Goal: Task Accomplishment & Management: Complete application form

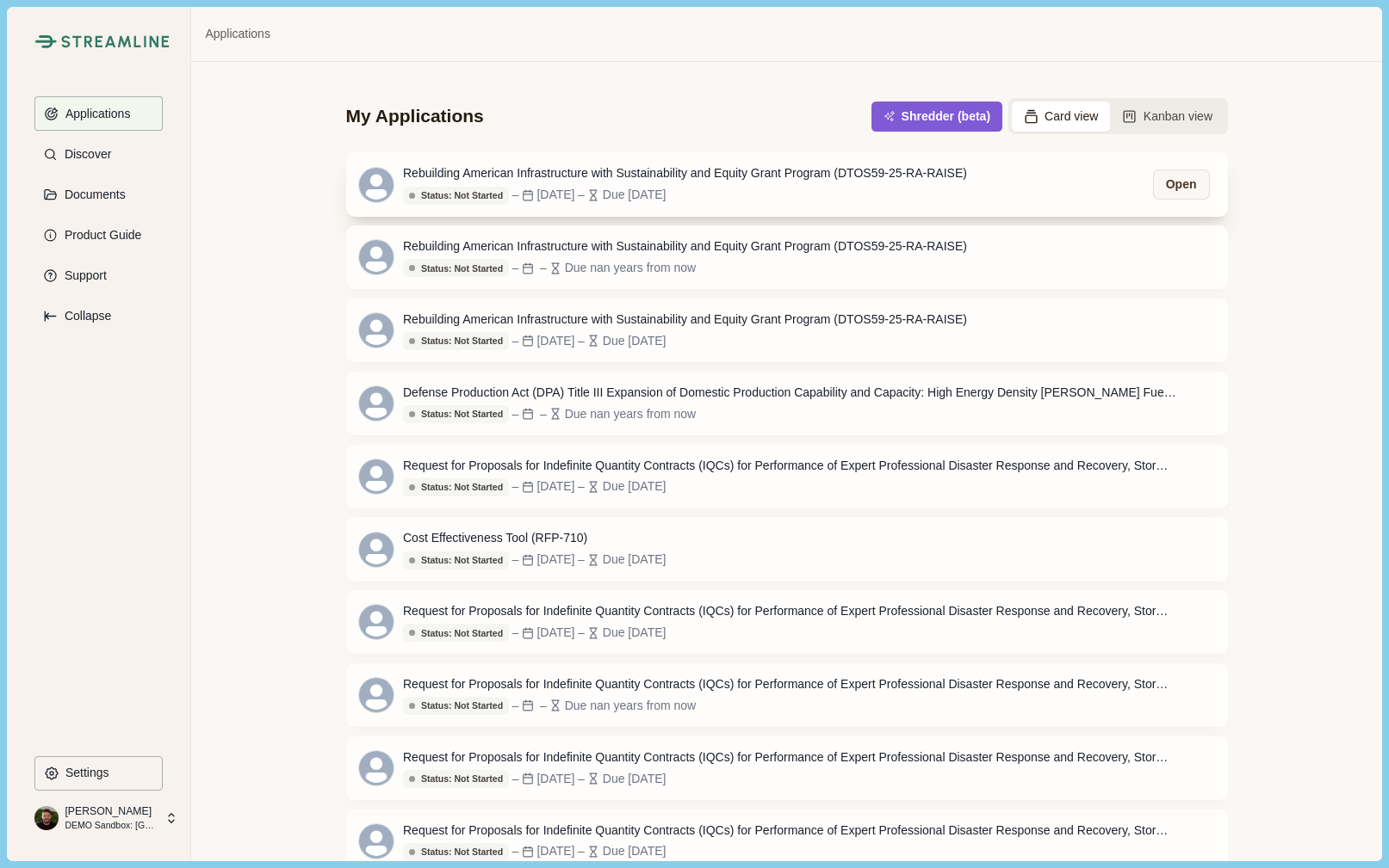
click at [852, 175] on div "Rebuilding American Infrastructure with Sustainability and Equity Grant Program…" at bounding box center [684, 173] width 564 height 18
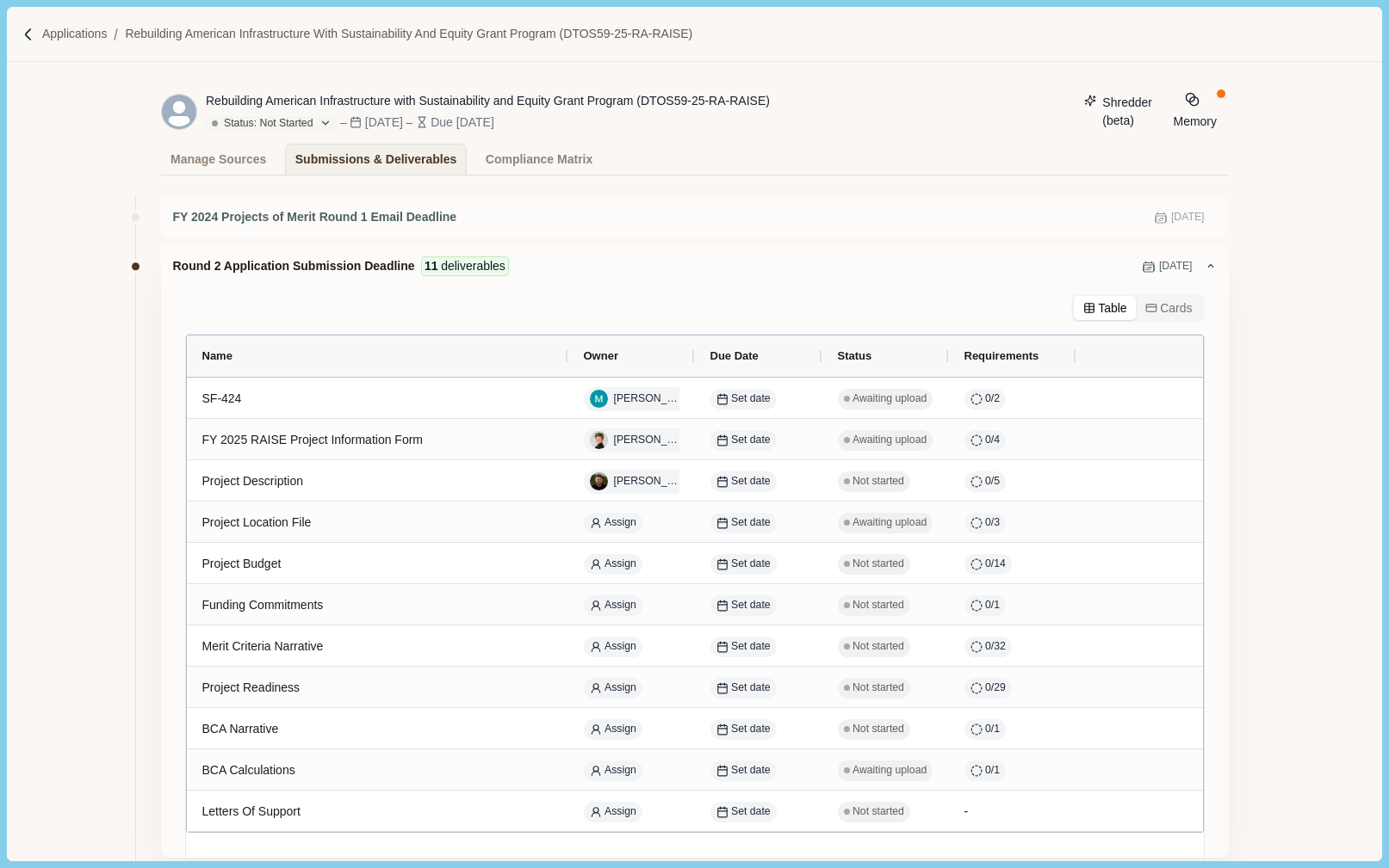
click at [1074, 102] on button "Shredder (beta)" at bounding box center [1118, 112] width 87 height 38
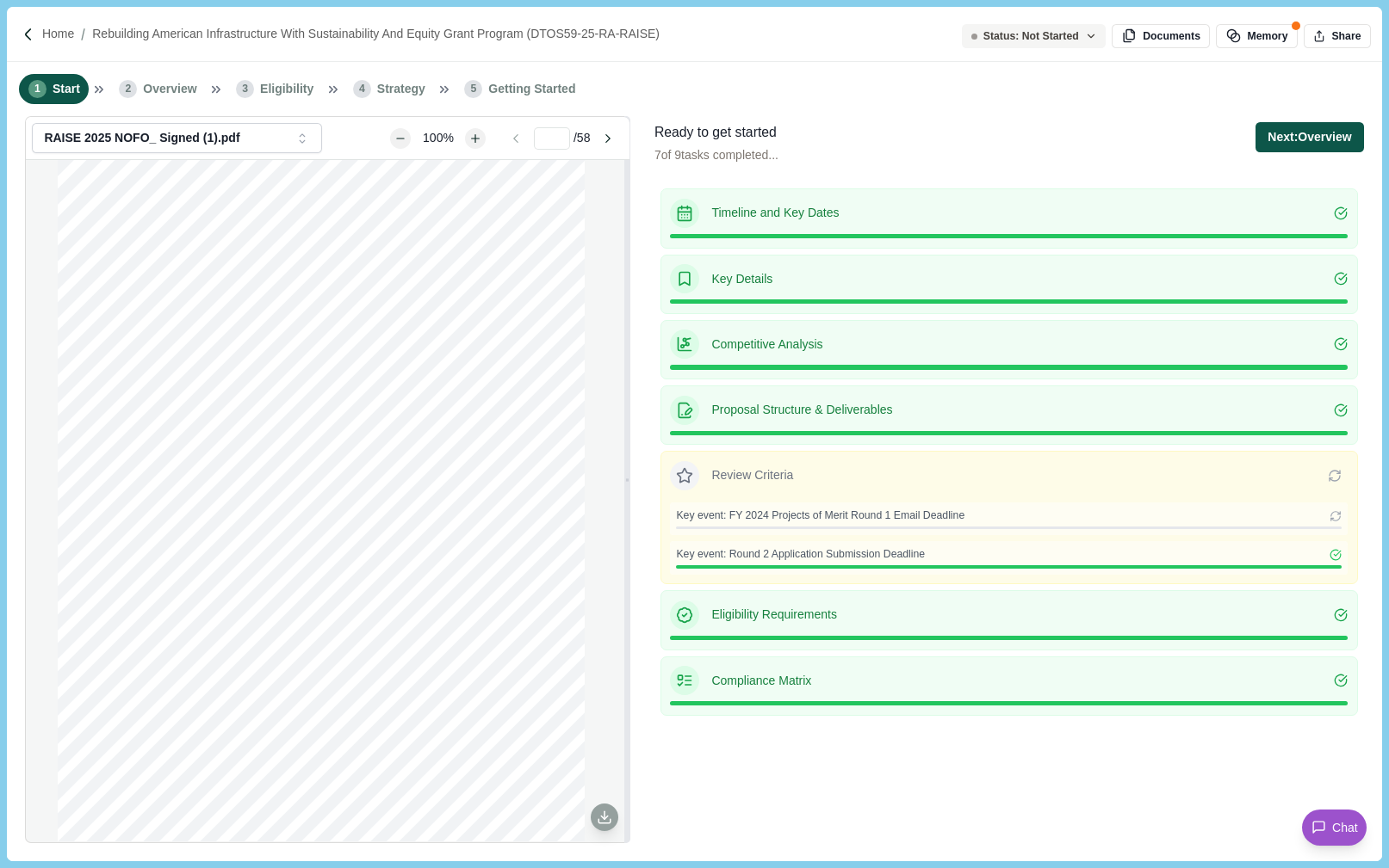
click at [1293, 139] on button "Next: Overview" at bounding box center [1309, 137] width 107 height 31
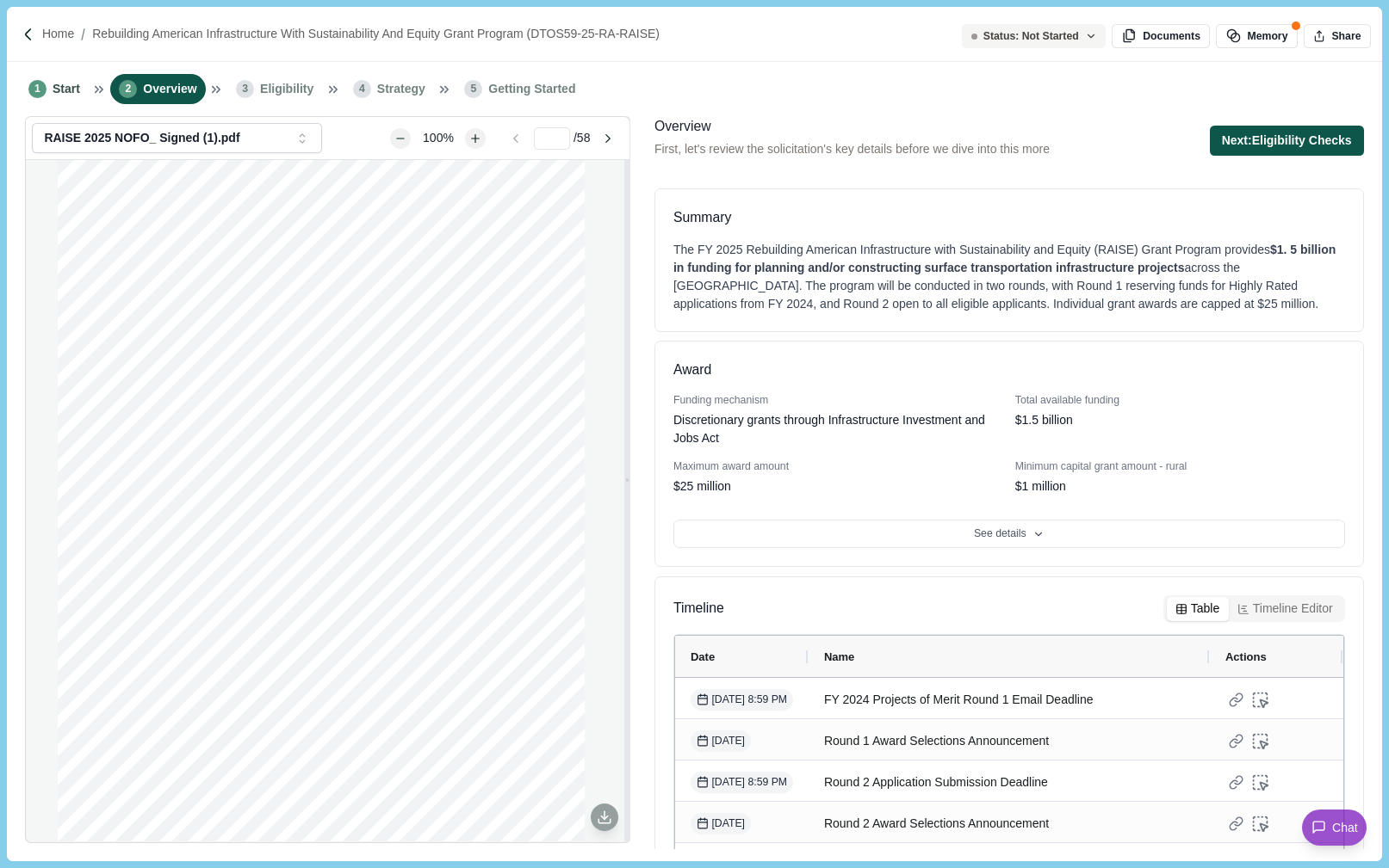
click at [1279, 135] on button "Next: Eligibility Checks" at bounding box center [1286, 140] width 154 height 31
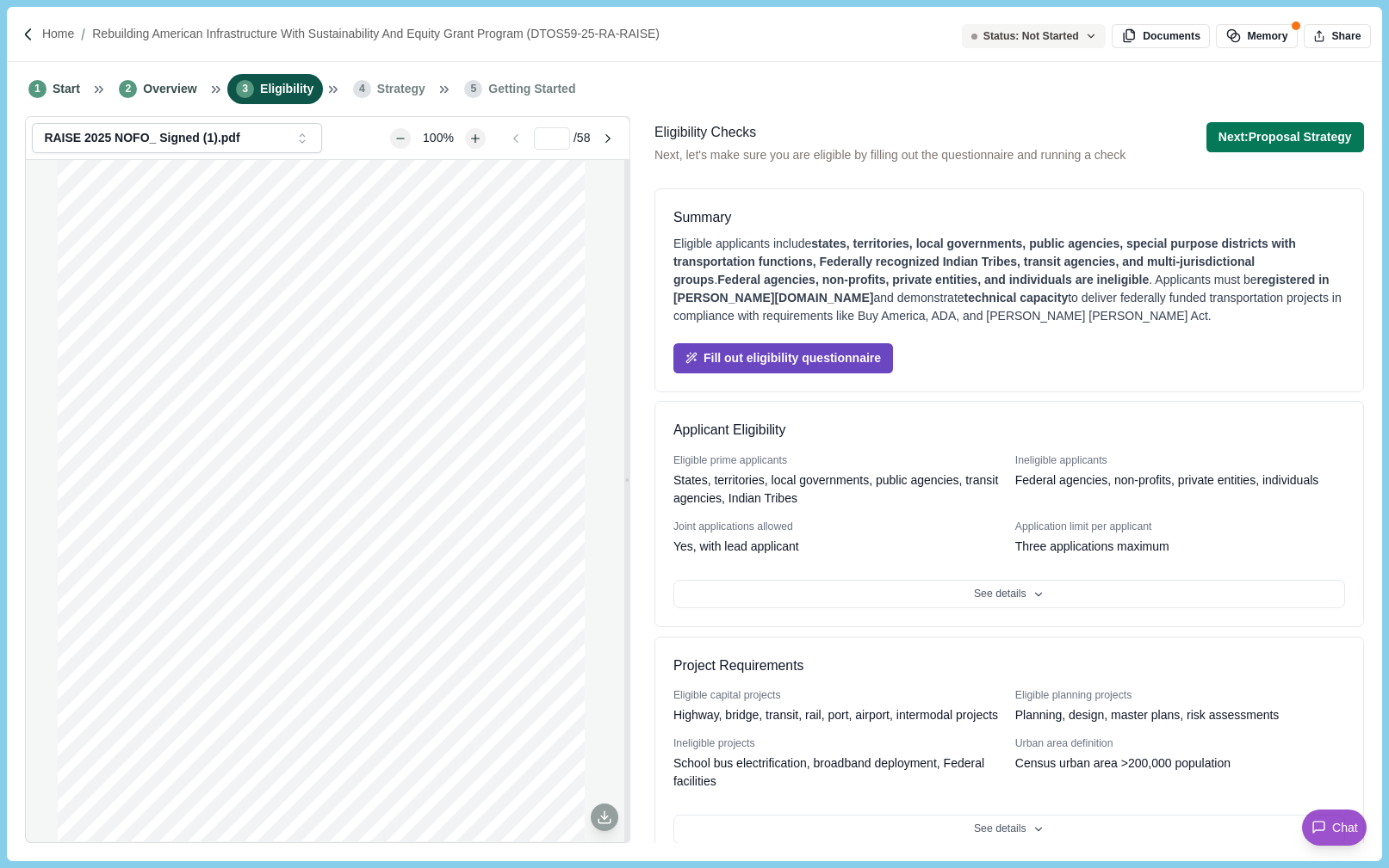
click at [773, 356] on button "Fill out eligibility questionnaire" at bounding box center [783, 358] width 220 height 31
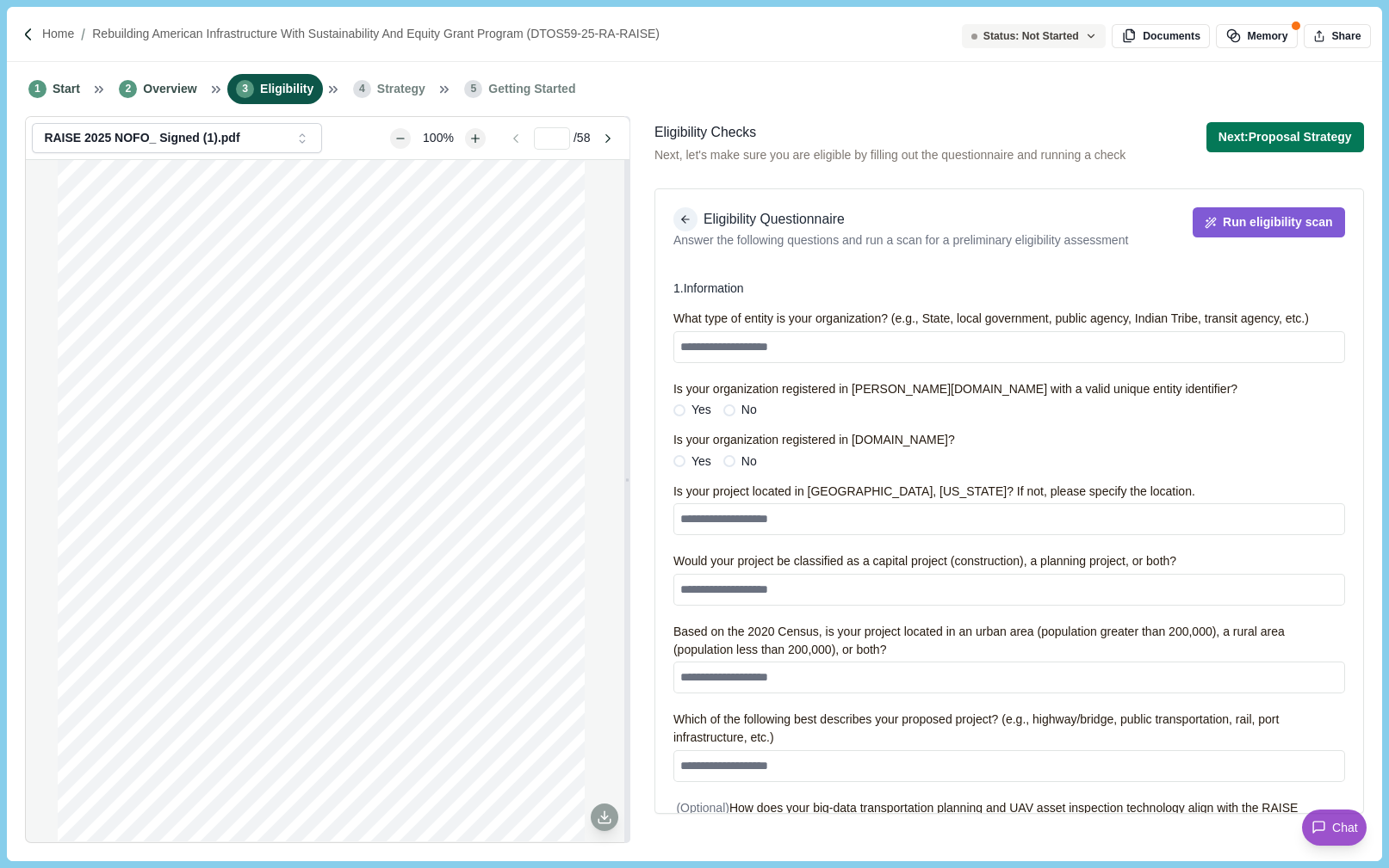
click at [686, 218] on icon "button" at bounding box center [685, 220] width 12 height 12
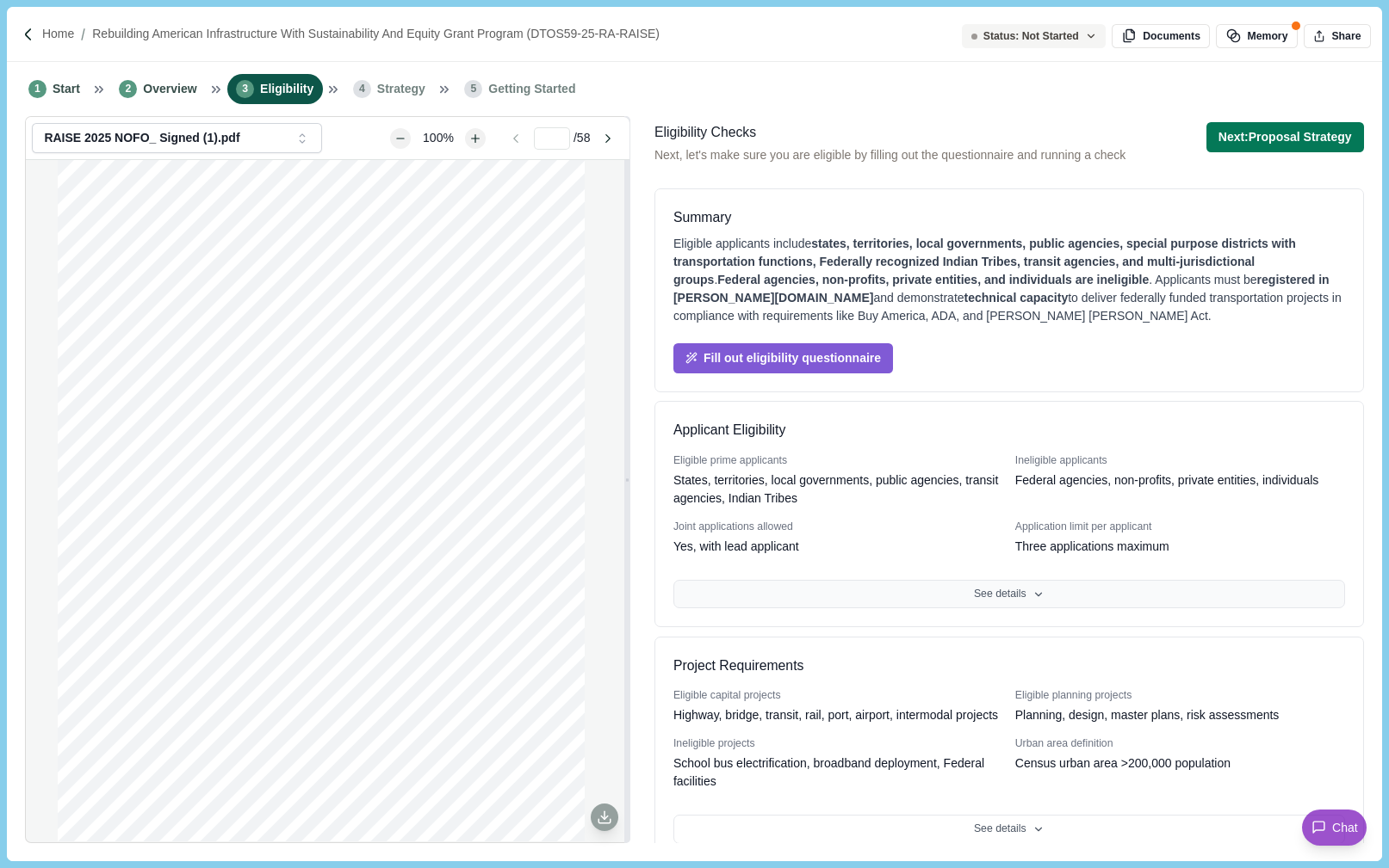
click at [984, 591] on button "See details" at bounding box center [1009, 594] width 671 height 30
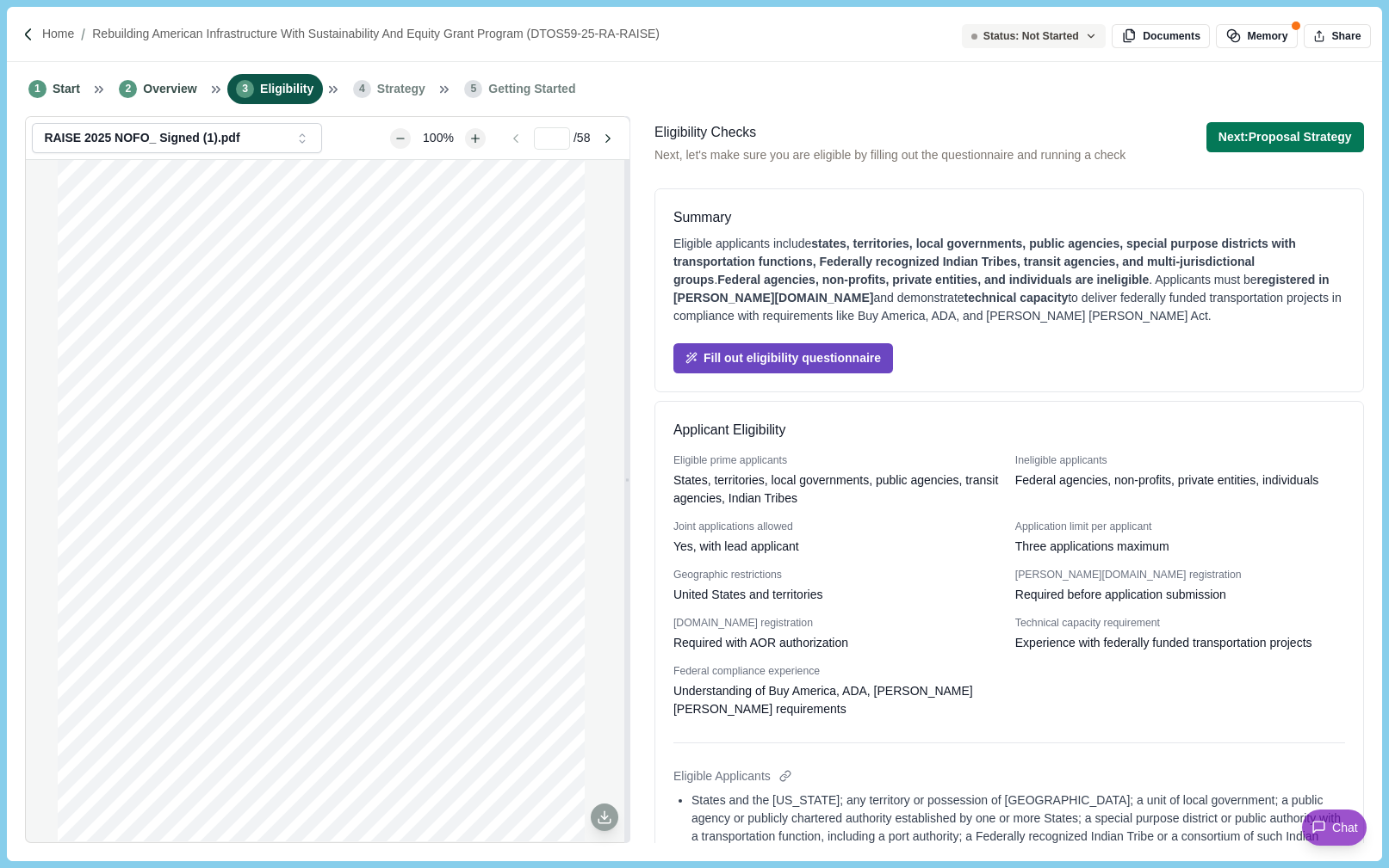
click at [797, 360] on button "Fill out eligibility questionnaire" at bounding box center [783, 358] width 220 height 31
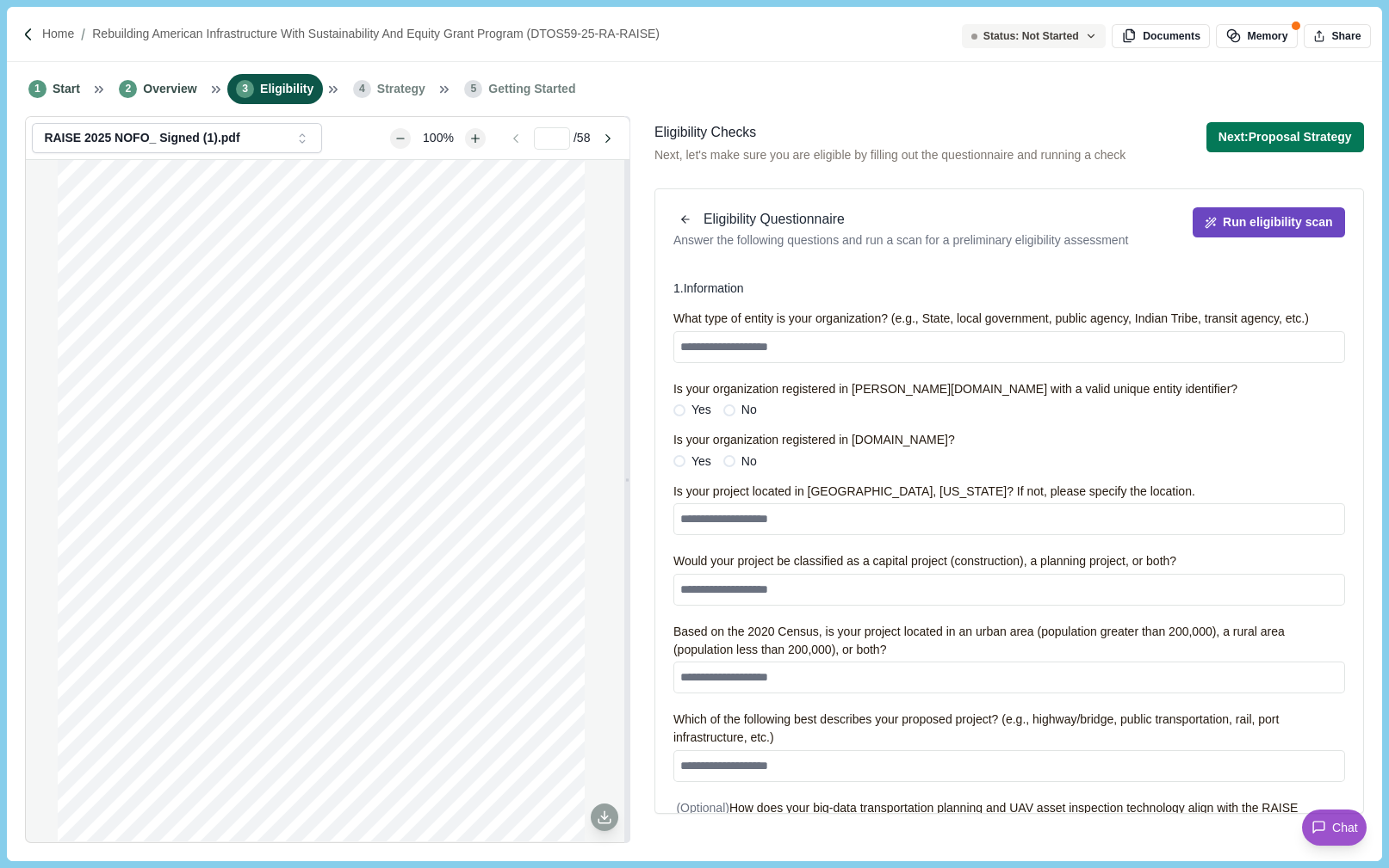
click at [1254, 230] on button "Run eligibility scan" at bounding box center [1268, 222] width 153 height 31
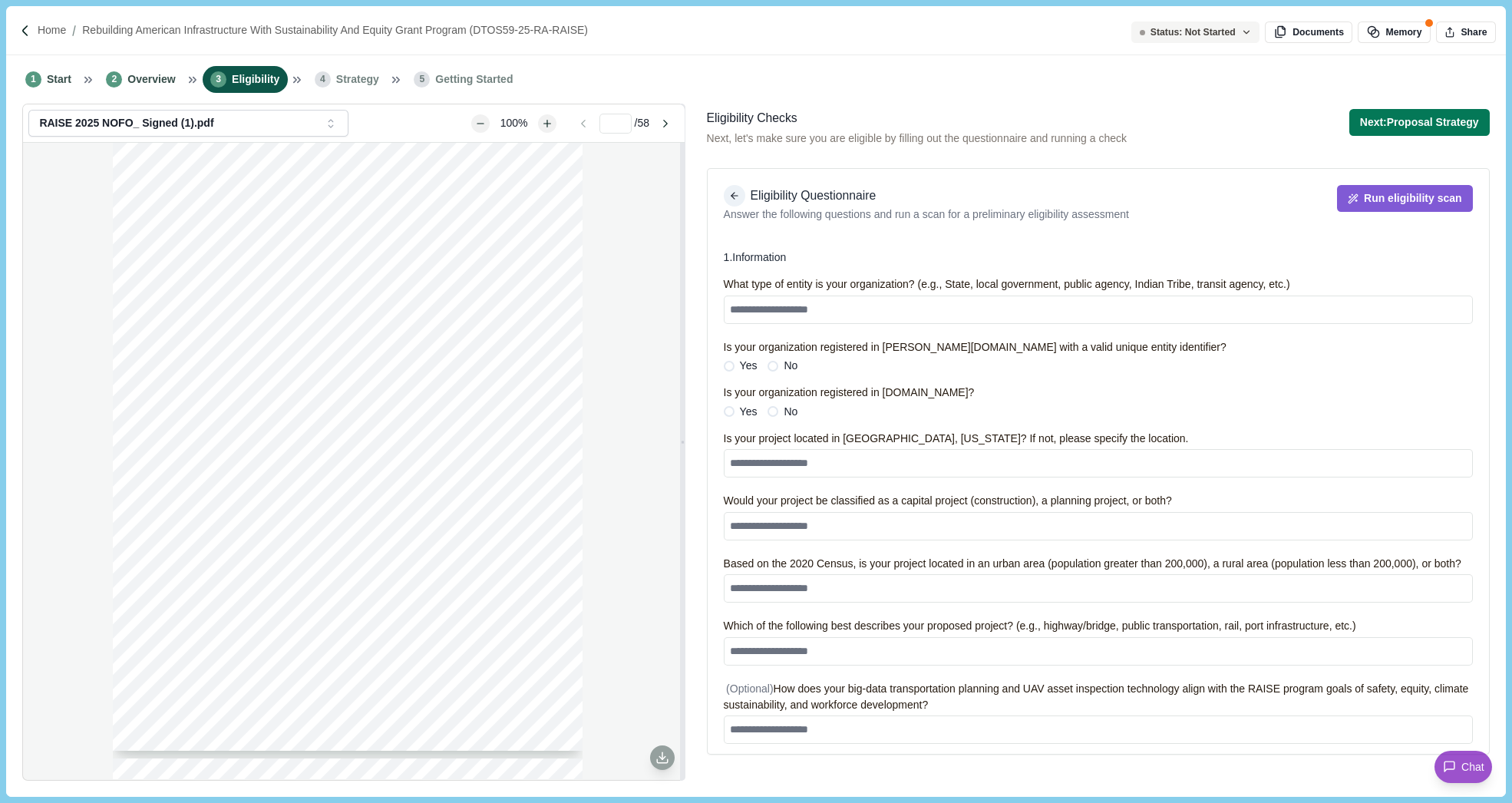
click at [734, 197] on icon "button" at bounding box center [735, 196] width 11 height 11
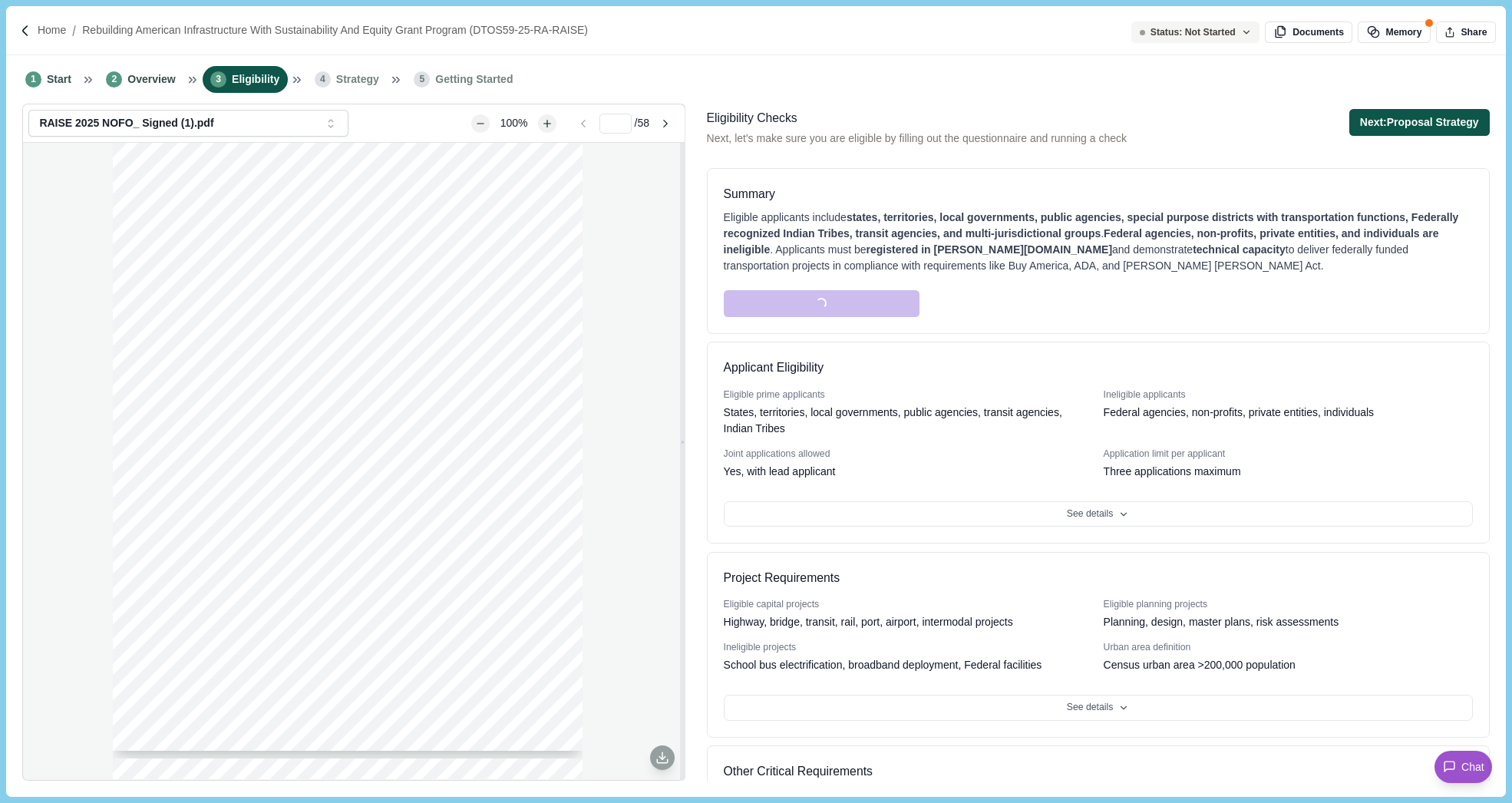
click at [1238, 123] on button "Next: Proposal Strategy" at bounding box center [1419, 122] width 141 height 27
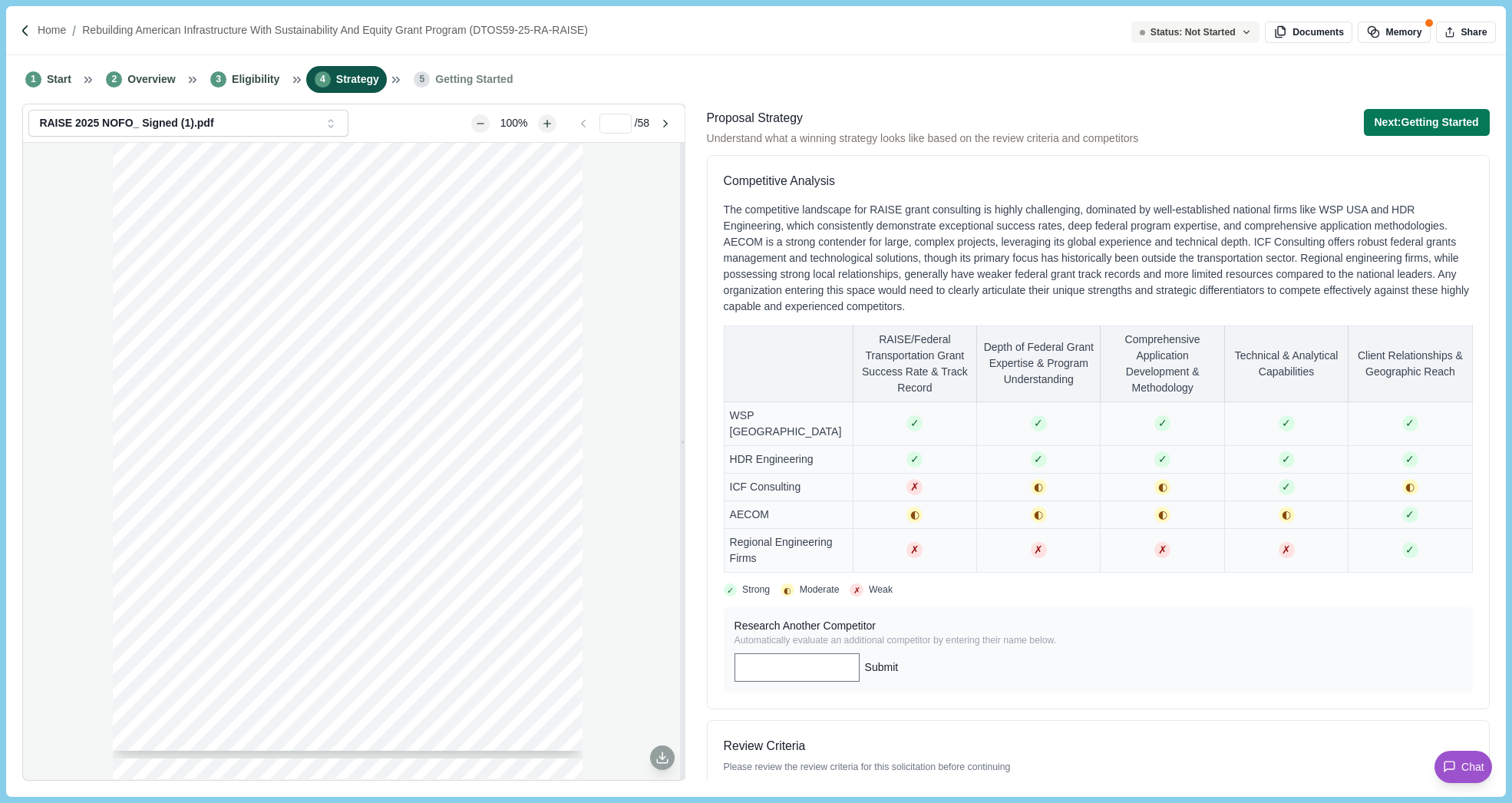
scroll to position [872, 0]
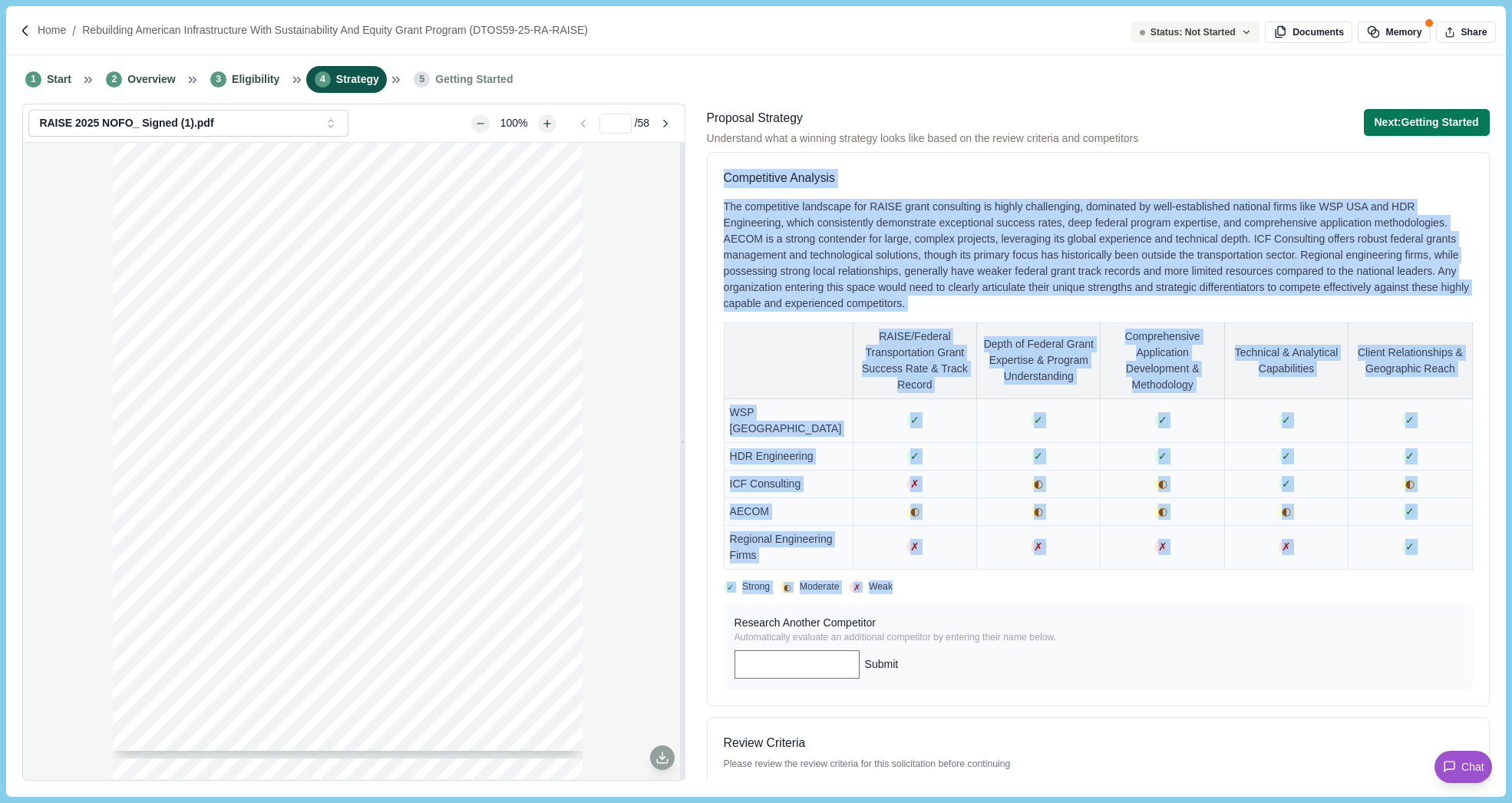
drag, startPoint x: 721, startPoint y: 176, endPoint x: 1012, endPoint y: 290, distance: 312.5
click at [1238, 558] on div "Competitive Analysis The competitive landscape for RAISE grant consulting is hi…" at bounding box center [1098, 428] width 783 height 554
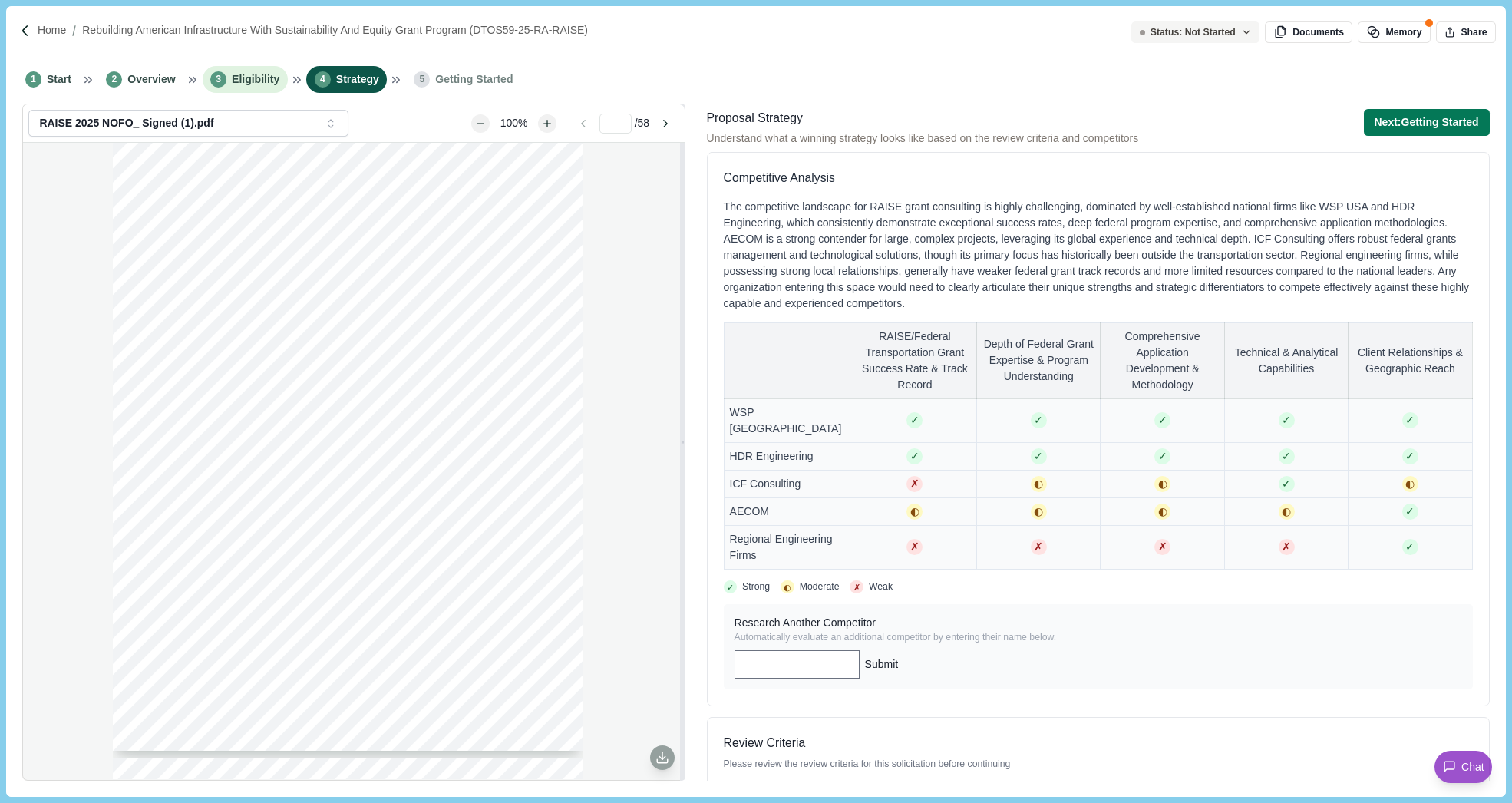
click at [259, 80] on span "Eligibility" at bounding box center [255, 79] width 47 height 16
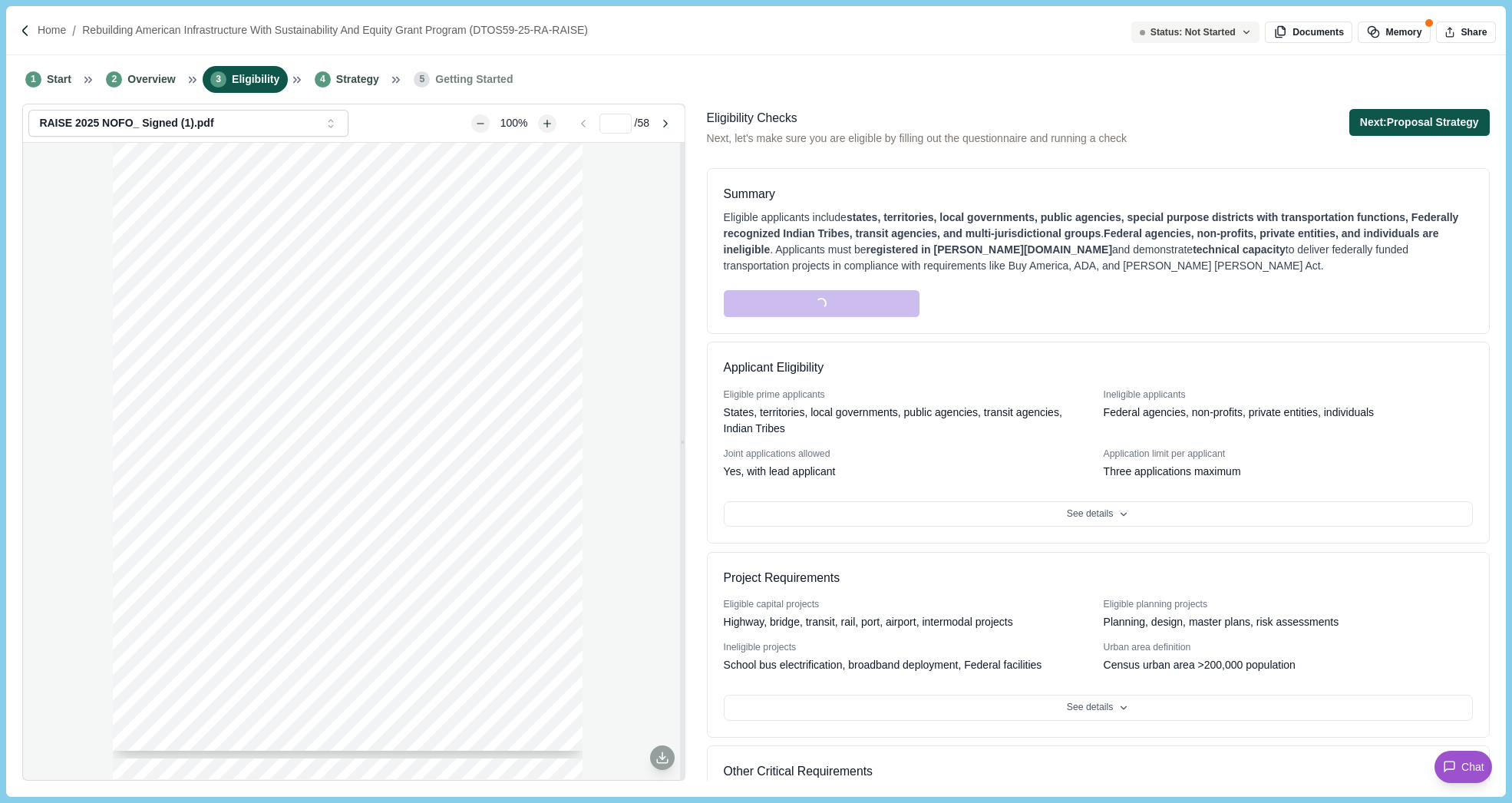
click at [1238, 120] on button "Next: Proposal Strategy" at bounding box center [1419, 122] width 141 height 27
